Goal: Information Seeking & Learning: Learn about a topic

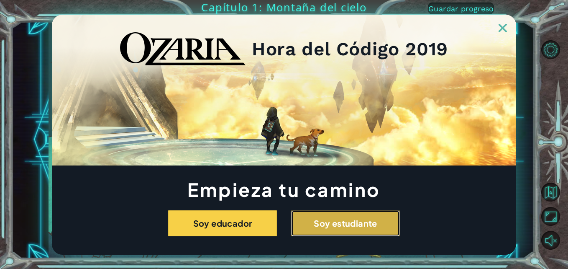
click at [352, 229] on button "Soy estudiante" at bounding box center [345, 223] width 109 height 26
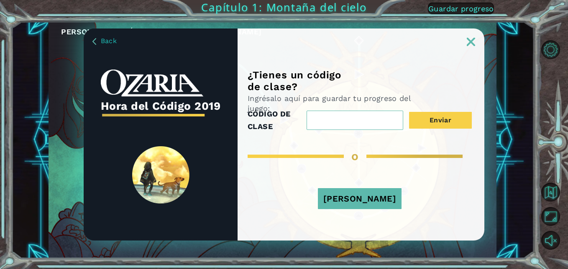
click at [474, 44] on img at bounding box center [471, 42] width 8 height 8
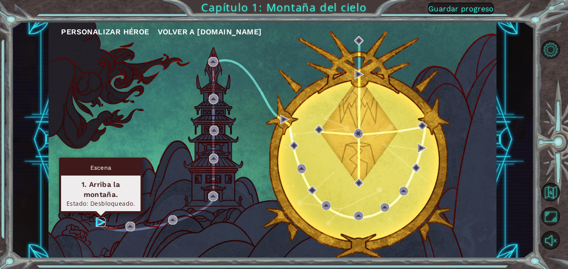
click at [99, 218] on img at bounding box center [100, 221] width 9 height 9
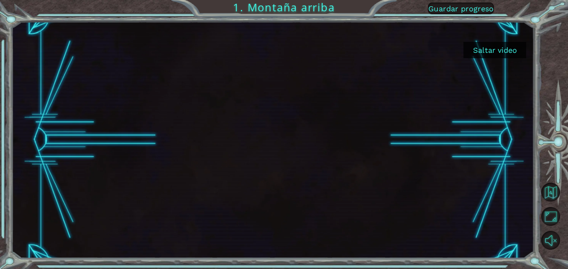
click at [506, 47] on button "Saltar video" at bounding box center [495, 50] width 63 height 16
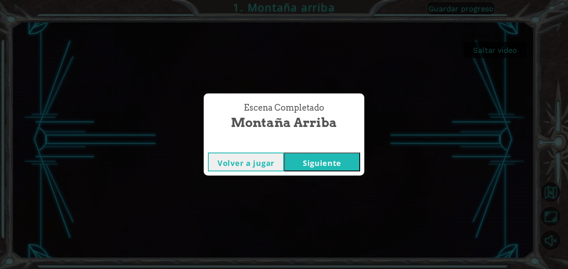
click at [321, 162] on button "Siguiente" at bounding box center [322, 161] width 76 height 19
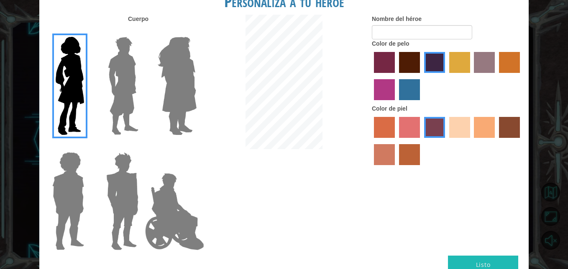
click at [168, 80] on img at bounding box center [177, 85] width 46 height 105
click at [196, 31] on input "Hero Amethyst" at bounding box center [196, 31] width 0 height 0
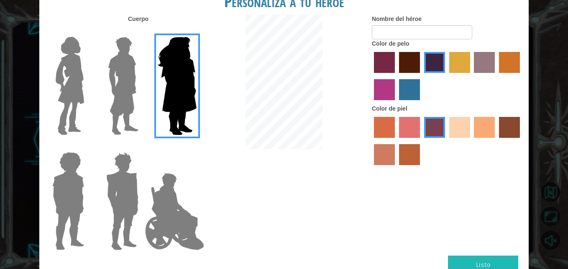
click at [135, 80] on img at bounding box center [123, 85] width 37 height 105
click at [142, 31] on input "Hero Lars" at bounding box center [142, 31] width 0 height 0
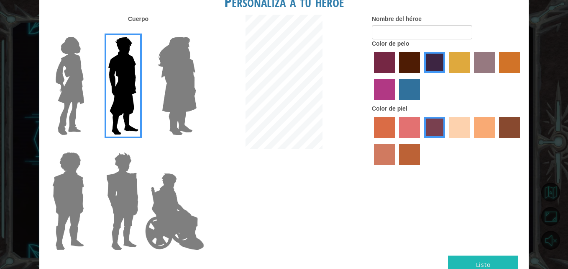
click at [456, 131] on label "sandy beach skin color" at bounding box center [460, 127] width 21 height 21
click at [447, 141] on input "sandy beach skin color" at bounding box center [447, 141] width 0 height 0
click at [453, 140] on div at bounding box center [447, 142] width 151 height 54
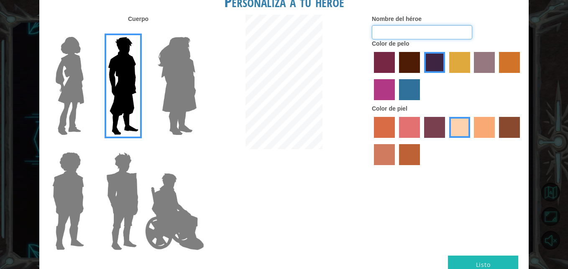
click at [431, 33] on input "Nombre del héroe" at bounding box center [422, 32] width 100 height 14
type input "t"
type input "TiT"
